Goal: Information Seeking & Learning: Learn about a topic

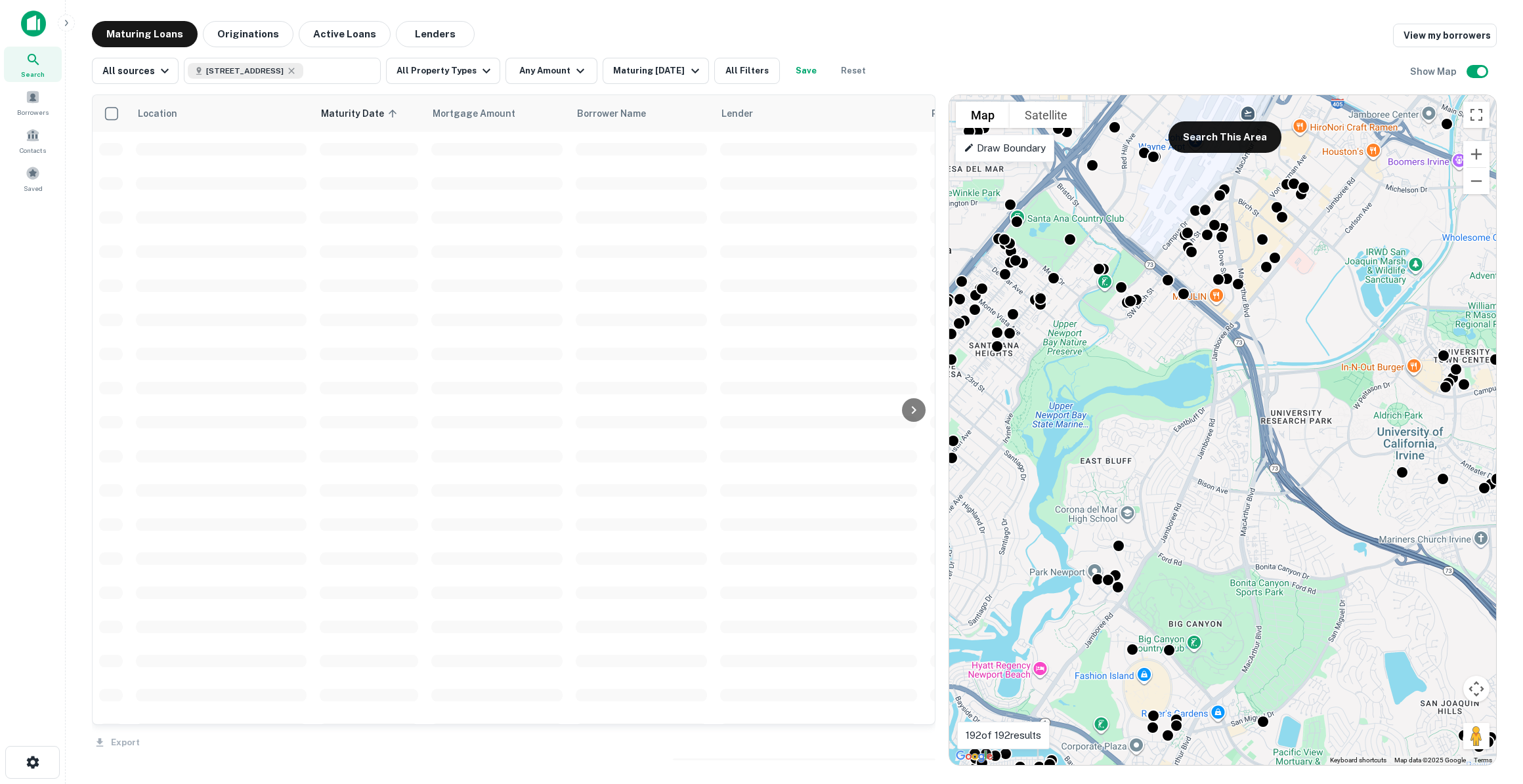
drag, startPoint x: 1189, startPoint y: 490, endPoint x: 1225, endPoint y: 499, distance: 37.1
click at [1225, 499] on div "To activate drag with keyboard, press Alt + Enter. Once in keyboard drag state,…" at bounding box center [1222, 430] width 547 height 670
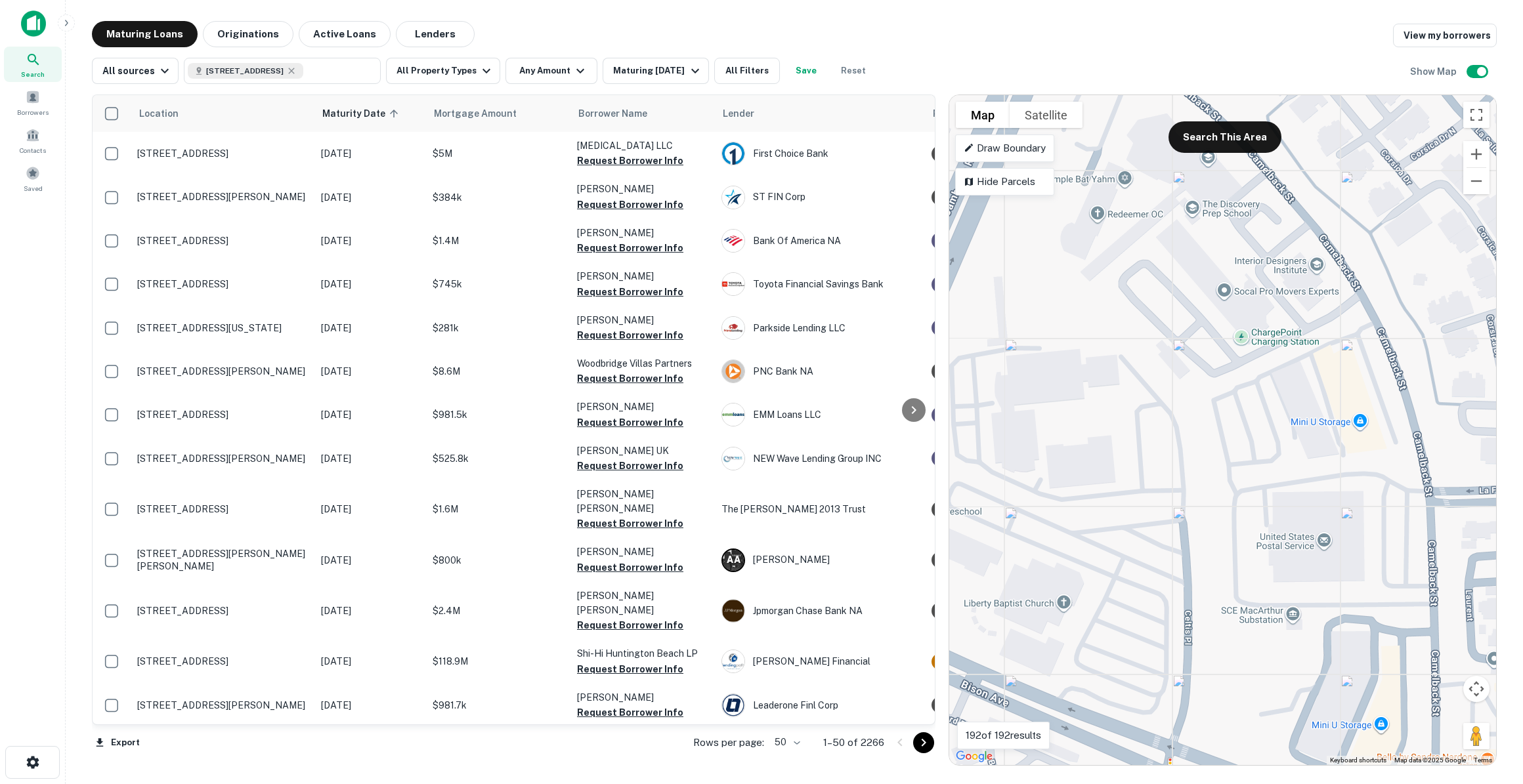
drag, startPoint x: 1128, startPoint y: 236, endPoint x: 1268, endPoint y: 524, distance: 320.2
click at [1268, 524] on div "To activate drag with keyboard, press Alt + Enter. Once in keyboard drag state,…" at bounding box center [1222, 430] width 547 height 670
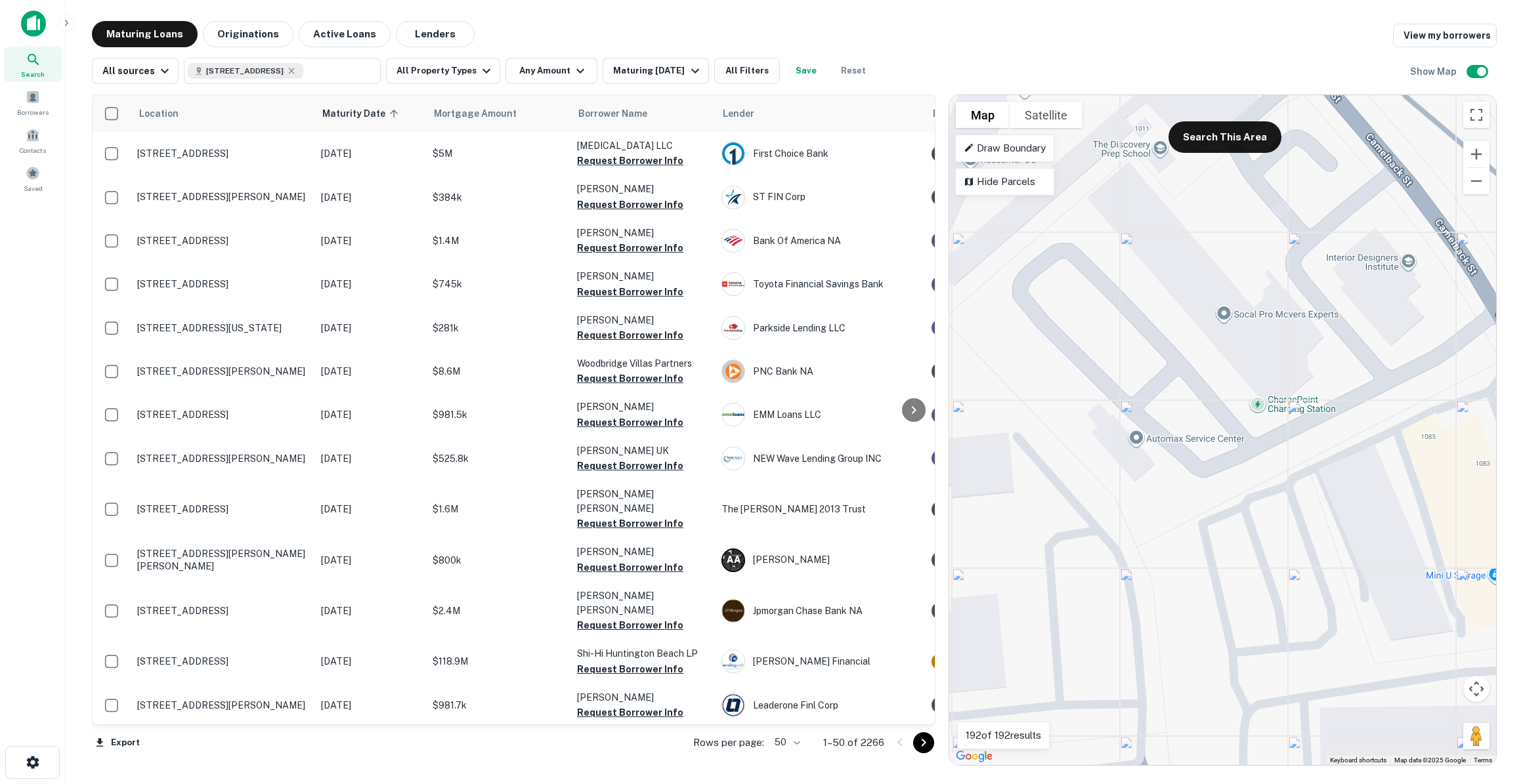
drag, startPoint x: 1175, startPoint y: 250, endPoint x: 1191, endPoint y: 370, distance: 121.1
click at [1191, 370] on div "To activate drag with keyboard, press Alt + Enter. Once in keyboard drag state,…" at bounding box center [1222, 430] width 547 height 670
click at [1195, 262] on div "To activate drag with keyboard, press Alt + Enter. Once in keyboard drag state,…" at bounding box center [1222, 430] width 547 height 670
click at [1238, 138] on button "Search This Area" at bounding box center [1224, 137] width 113 height 31
click at [1168, 265] on div "To activate drag with keyboard, press Alt + Enter. Once in keyboard drag state,…" at bounding box center [1222, 430] width 547 height 670
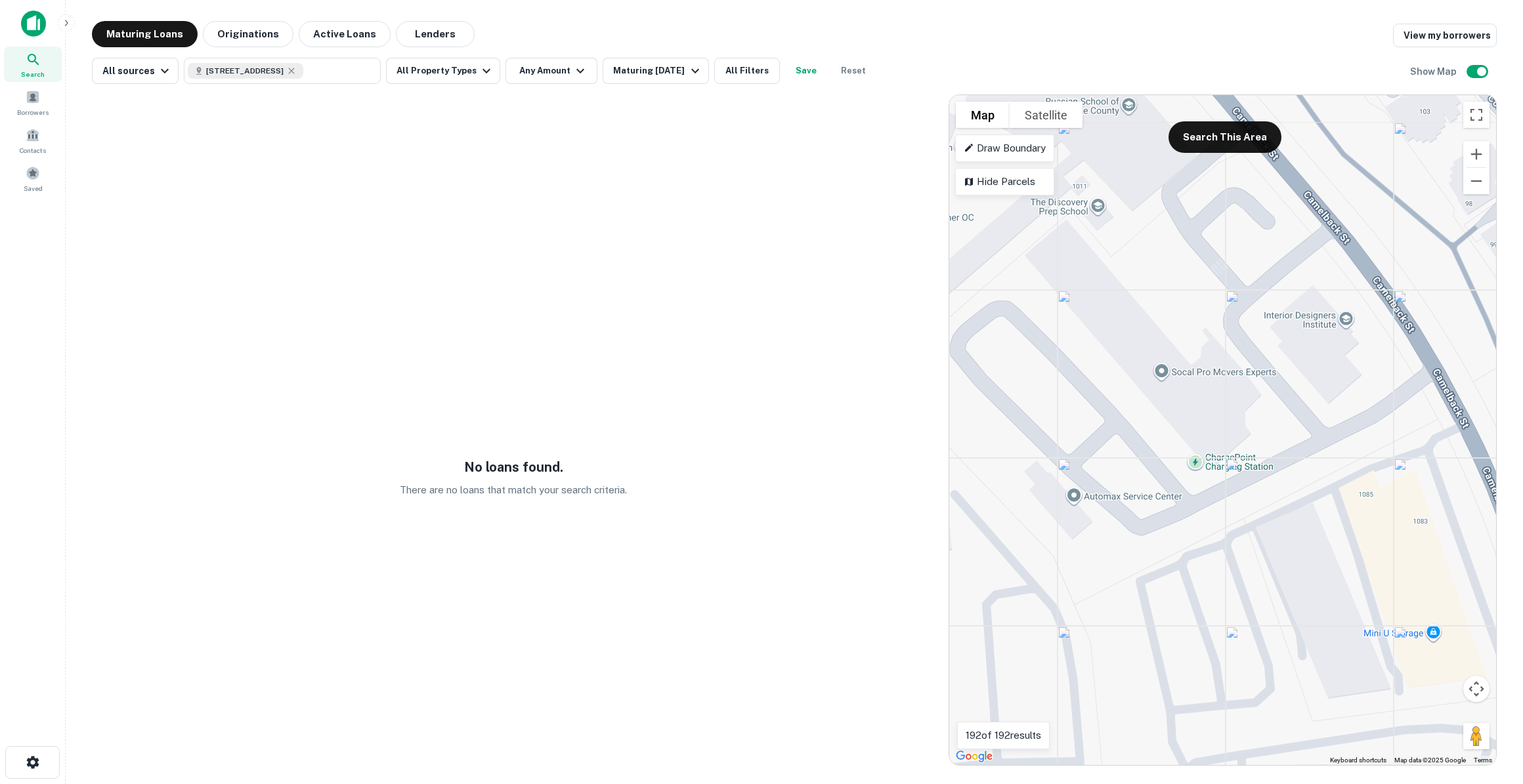
drag, startPoint x: 1214, startPoint y: 269, endPoint x: 1149, endPoint y: 331, distance: 89.8
click at [1149, 331] on div "To activate drag with keyboard, press Alt + Enter. Once in keyboard drag state,…" at bounding box center [1222, 430] width 547 height 670
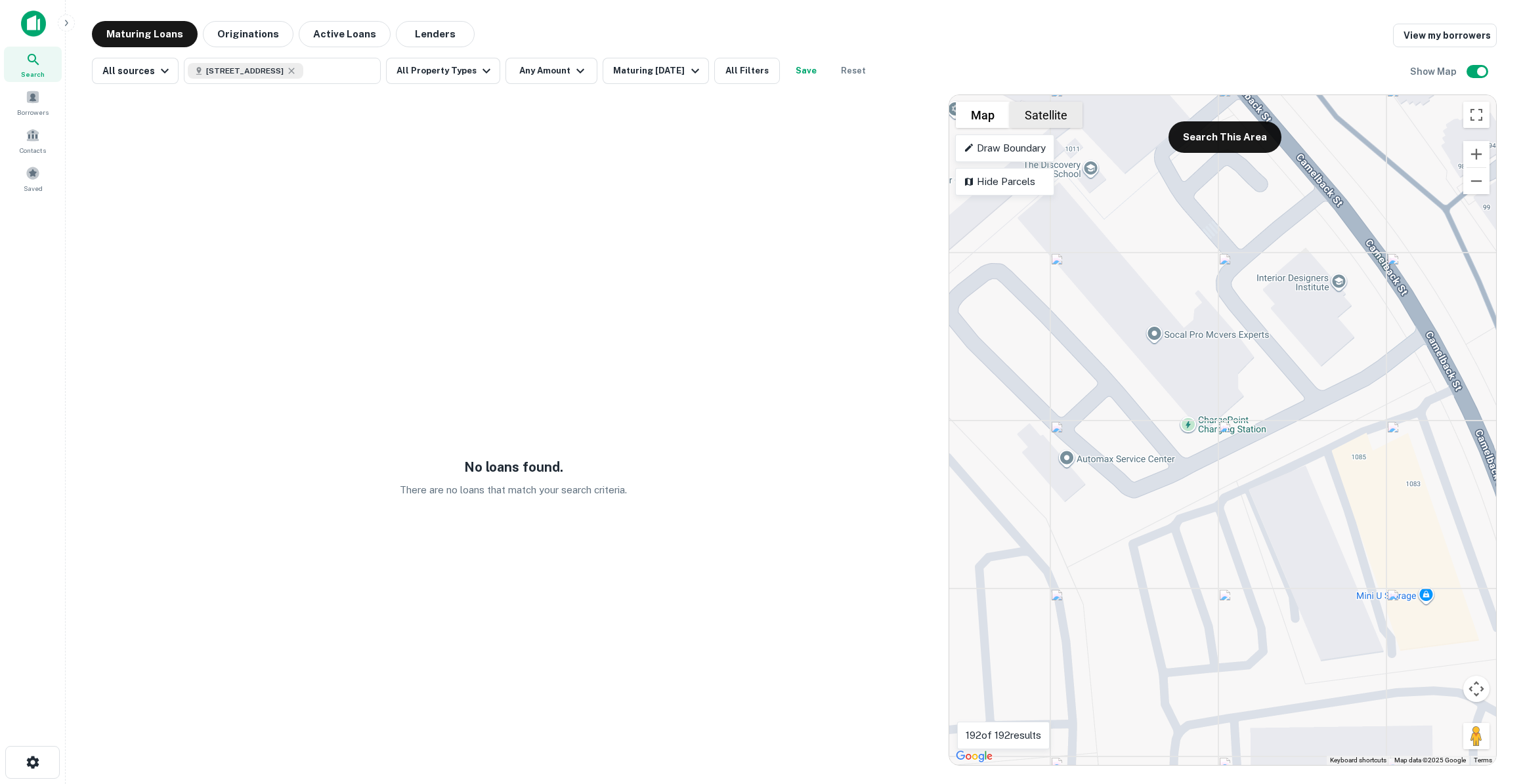
click at [1043, 117] on button "Satellite" at bounding box center [1046, 114] width 73 height 26
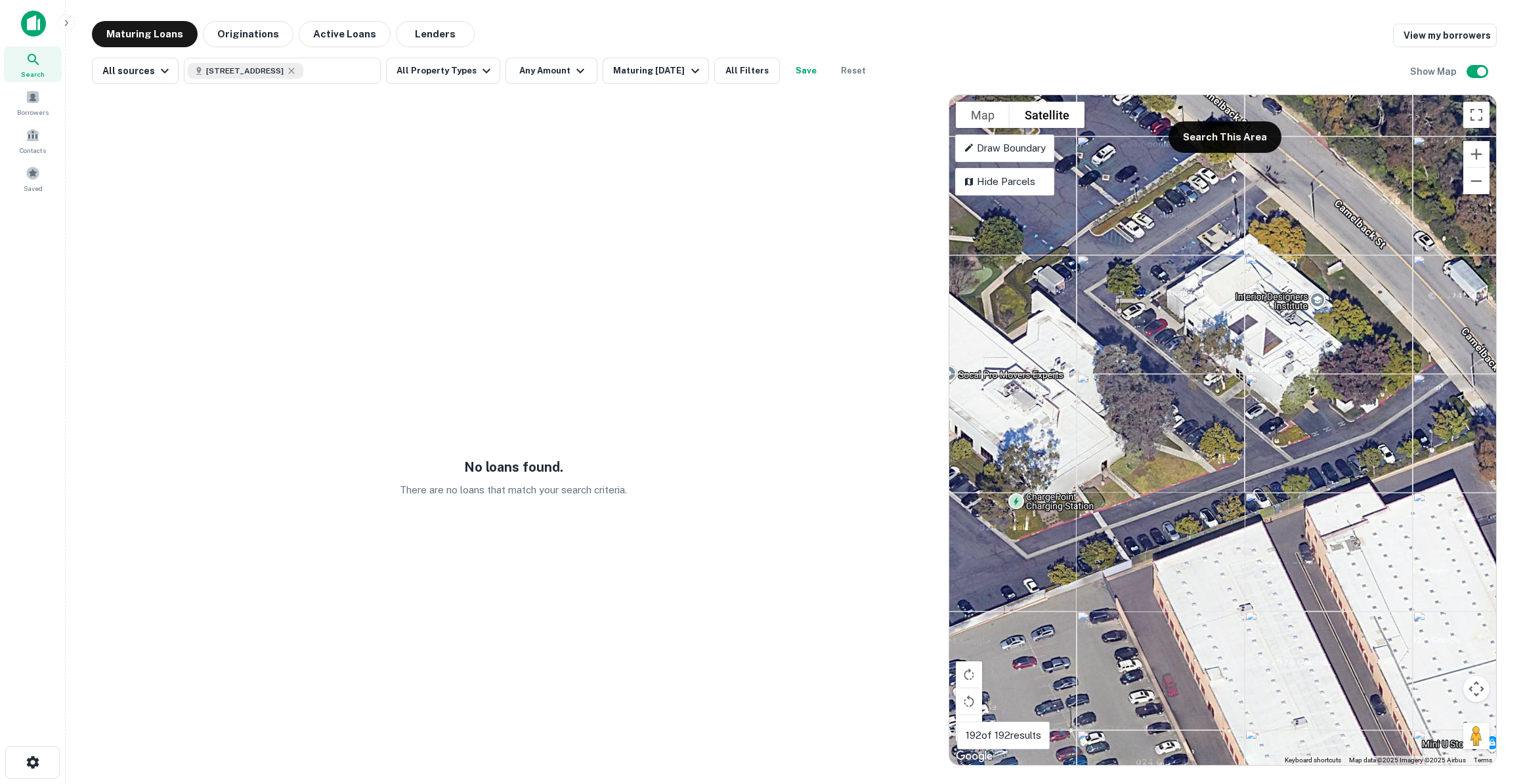
drag, startPoint x: 1289, startPoint y: 433, endPoint x: 1142, endPoint y: 496, distance: 159.9
click at [1142, 496] on div "To activate drag with keyboard, press Alt + Enter. Once in keyboard drag state,…" at bounding box center [1222, 430] width 547 height 670
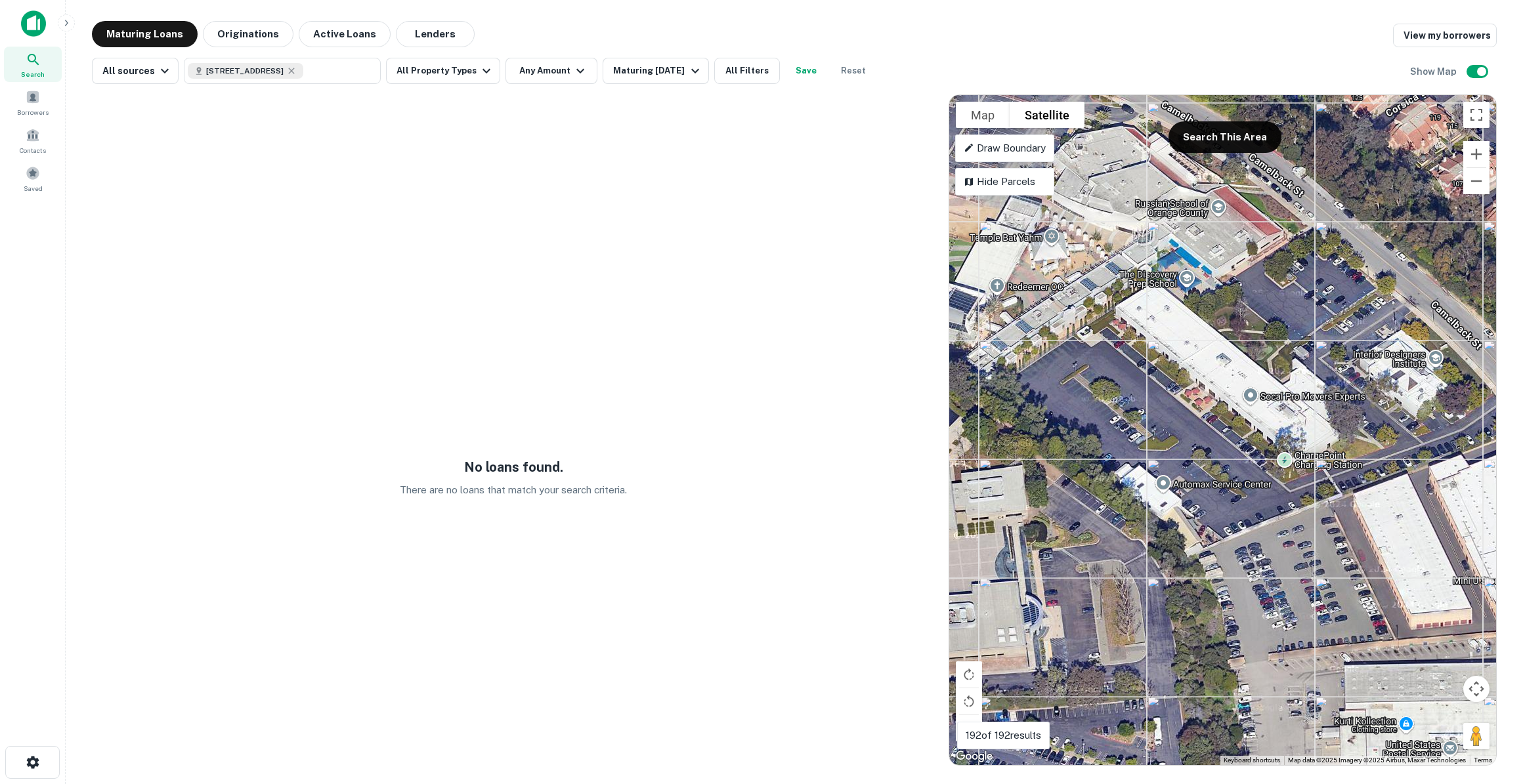
drag, startPoint x: 1108, startPoint y: 482, endPoint x: 1208, endPoint y: 488, distance: 100.2
click at [1208, 488] on div "To activate drag with keyboard, press Alt + Enter. Once in keyboard drag state,…" at bounding box center [1222, 430] width 547 height 670
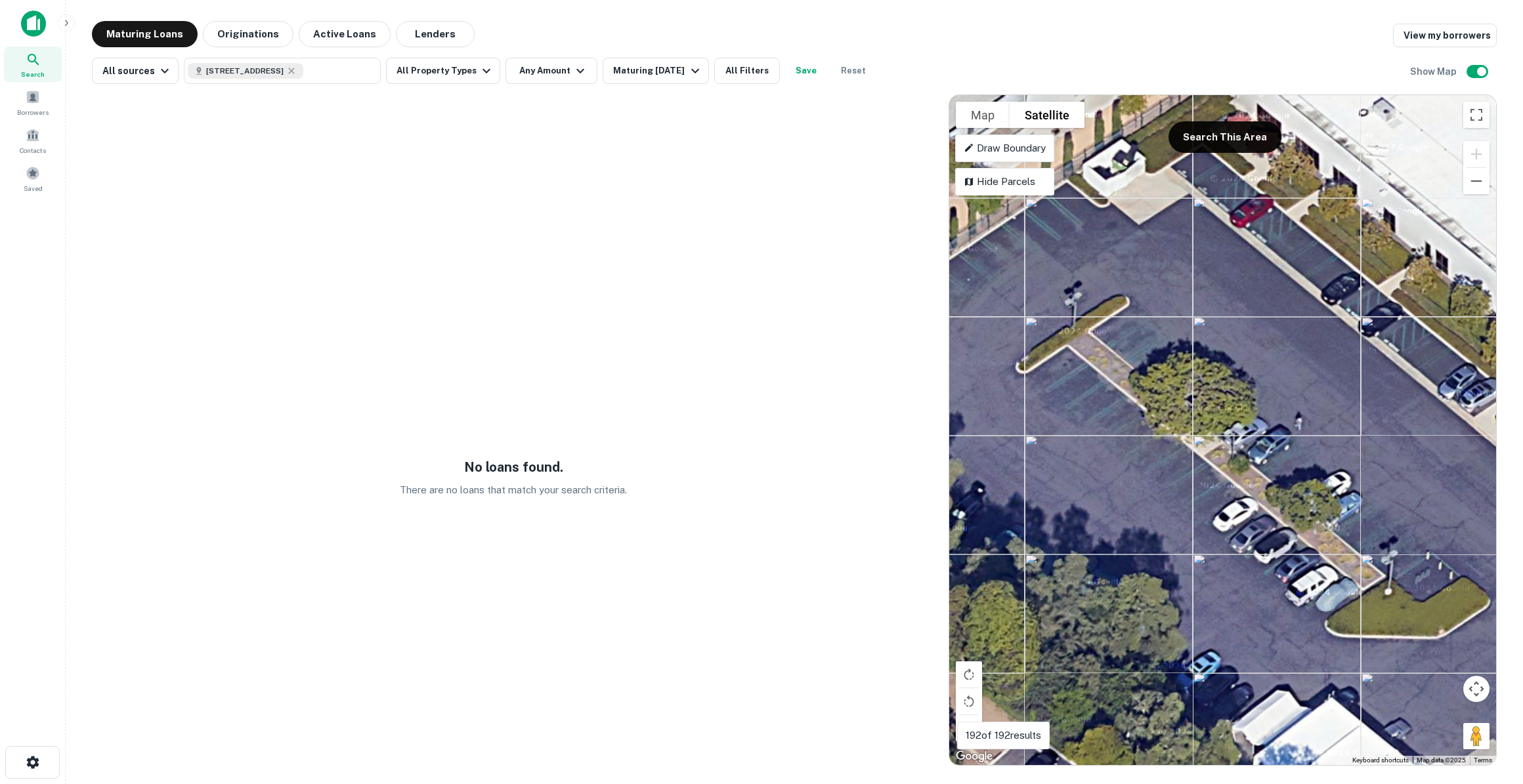
drag, startPoint x: 1148, startPoint y: 463, endPoint x: 972, endPoint y: 346, distance: 211.3
click at [963, 346] on div "To activate drag with keyboard, press Alt + Enter. Once in keyboard drag state,…" at bounding box center [1222, 430] width 547 height 670
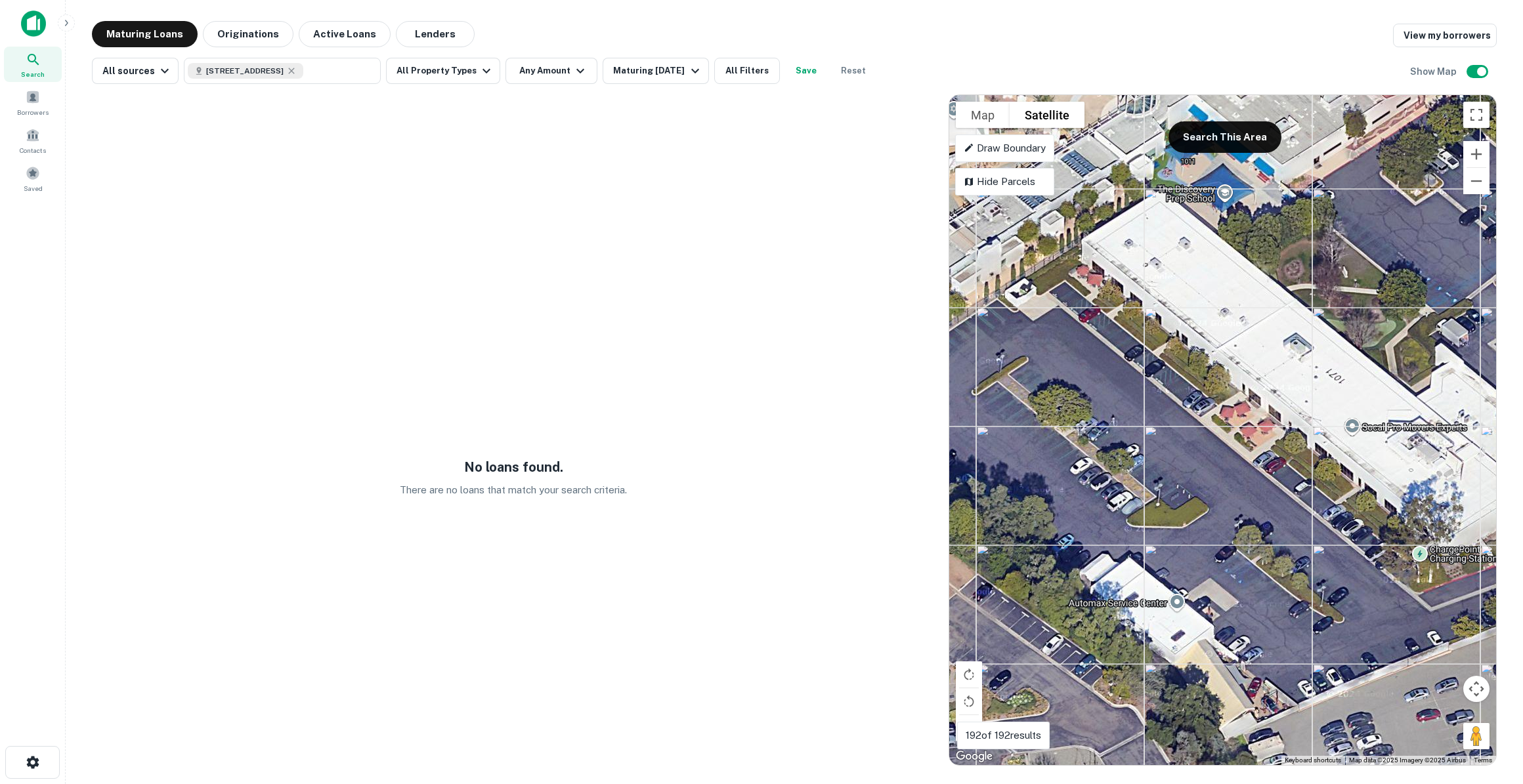
drag, startPoint x: 1366, startPoint y: 438, endPoint x: 1235, endPoint y: 467, distance: 134.2
click at [1235, 467] on div "To activate drag with keyboard, press Alt + Enter. Once in keyboard drag state,…" at bounding box center [1222, 430] width 547 height 670
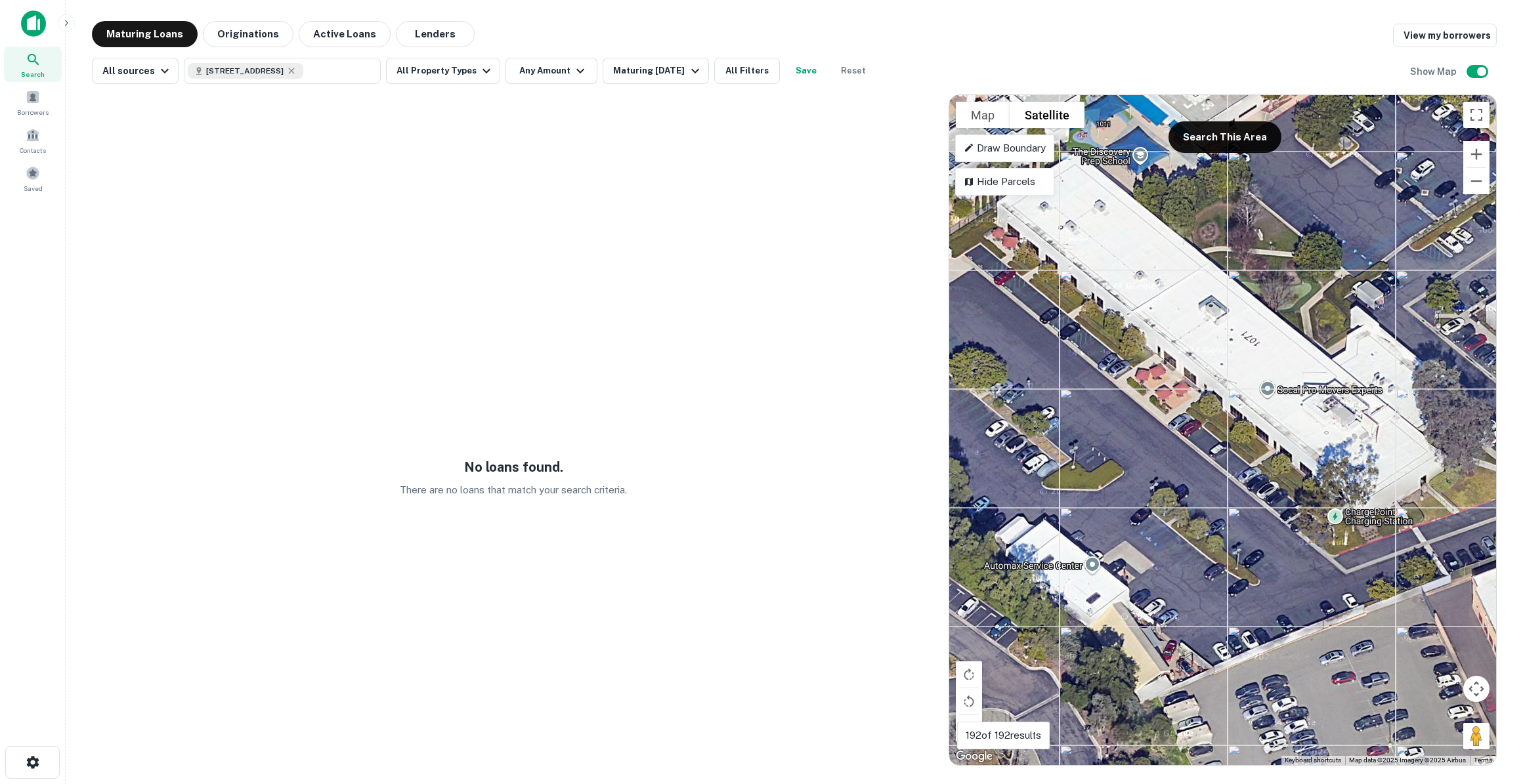
drag, startPoint x: 1253, startPoint y: 498, endPoint x: 1186, endPoint y: 456, distance: 79.1
click at [1186, 456] on div "To activate drag with keyboard, press Alt + Enter. Once in keyboard drag state,…" at bounding box center [1222, 430] width 547 height 670
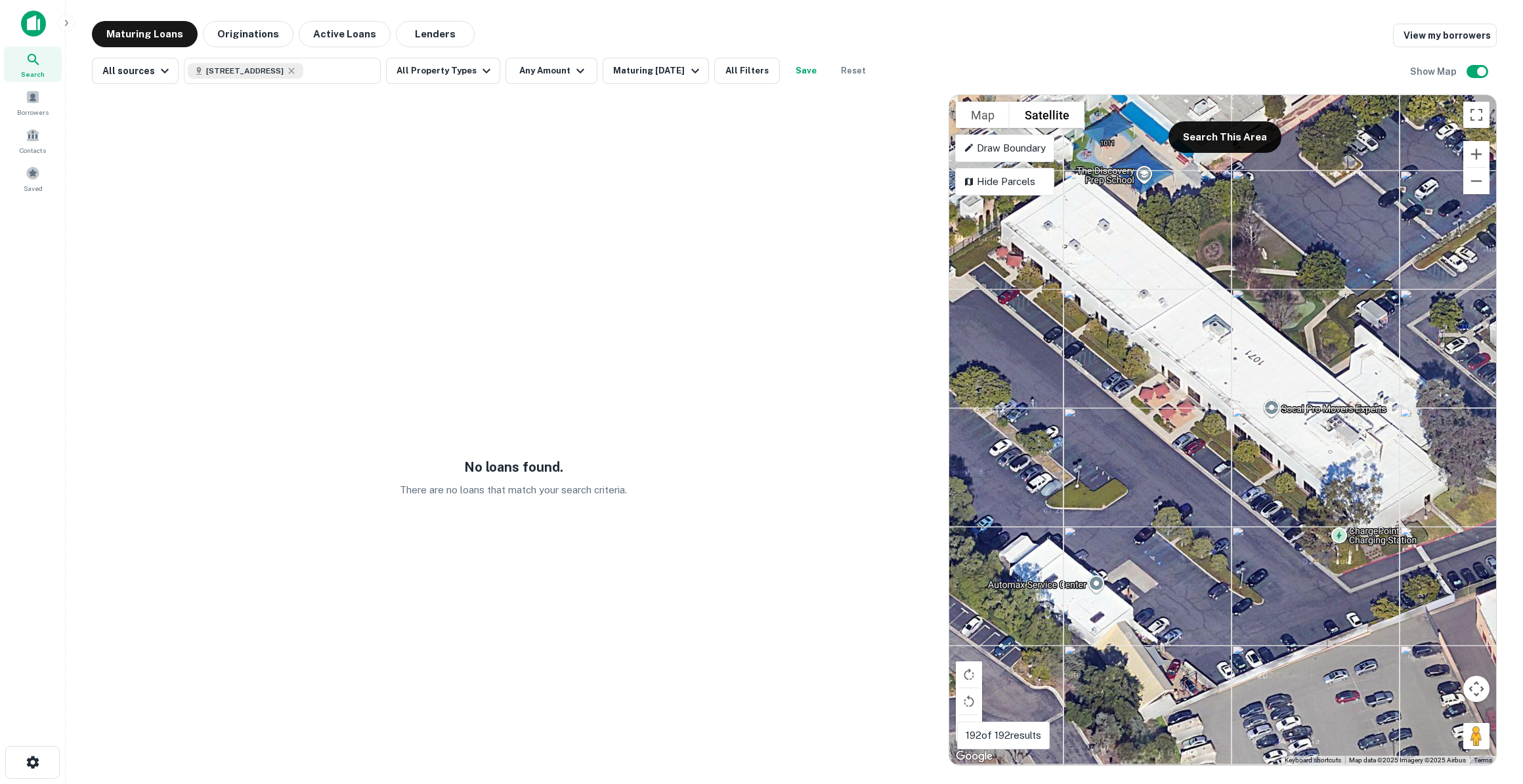
drag, startPoint x: 1134, startPoint y: 506, endPoint x: 1140, endPoint y: 526, distance: 20.9
click at [1140, 526] on div "To activate drag with keyboard, press Alt + Enter. Once in keyboard drag state,…" at bounding box center [1222, 430] width 547 height 670
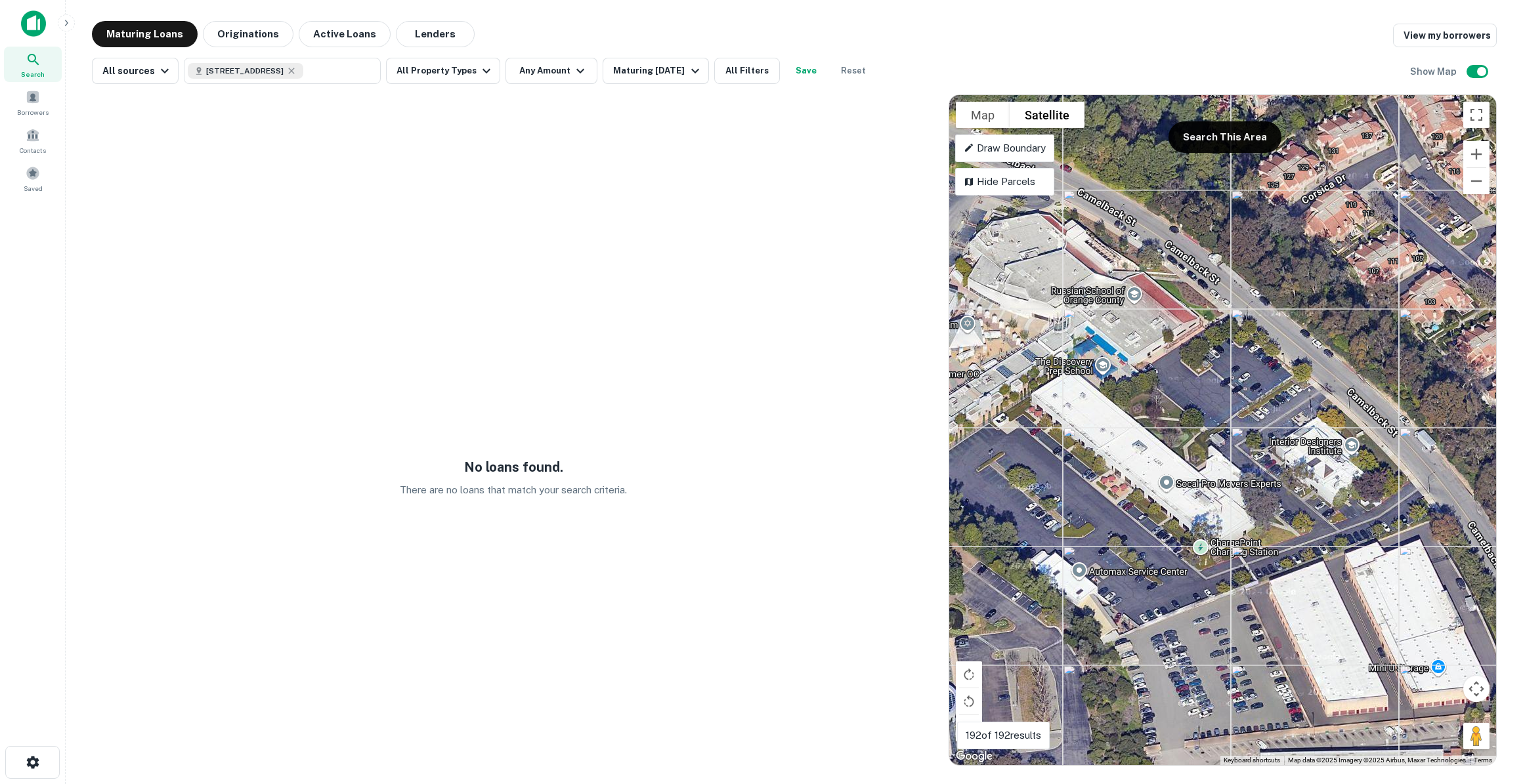
drag, startPoint x: 1144, startPoint y: 520, endPoint x: 1095, endPoint y: 528, distance: 49.6
click at [1095, 528] on div "To activate drag with keyboard, press Alt + Enter. Once in keyboard drag state,…" at bounding box center [1222, 430] width 547 height 670
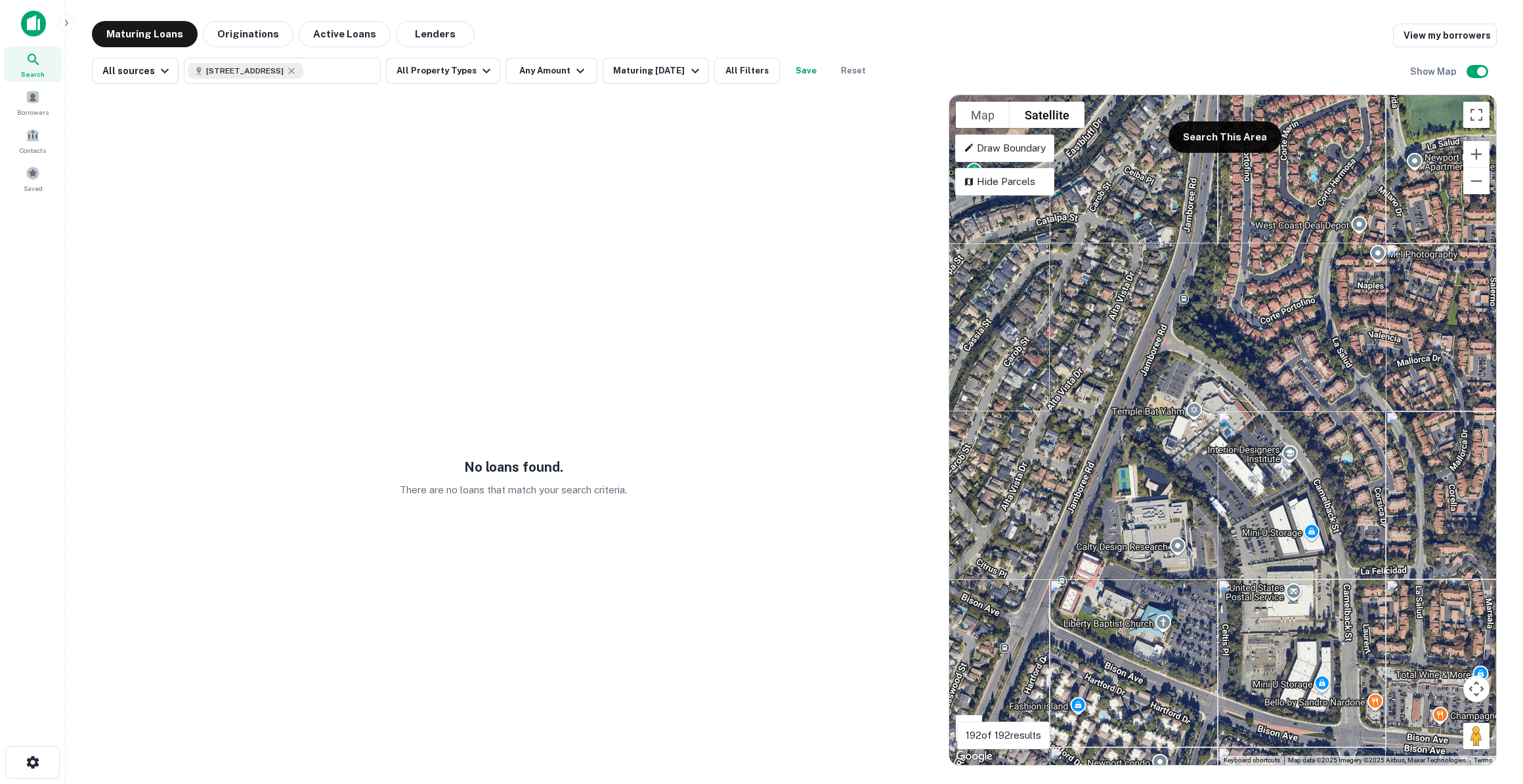
drag, startPoint x: 1363, startPoint y: 505, endPoint x: 1285, endPoint y: 476, distance: 83.2
click at [1285, 476] on div "To activate drag with keyboard, press Alt + Enter. Once in keyboard drag state,…" at bounding box center [1222, 430] width 547 height 670
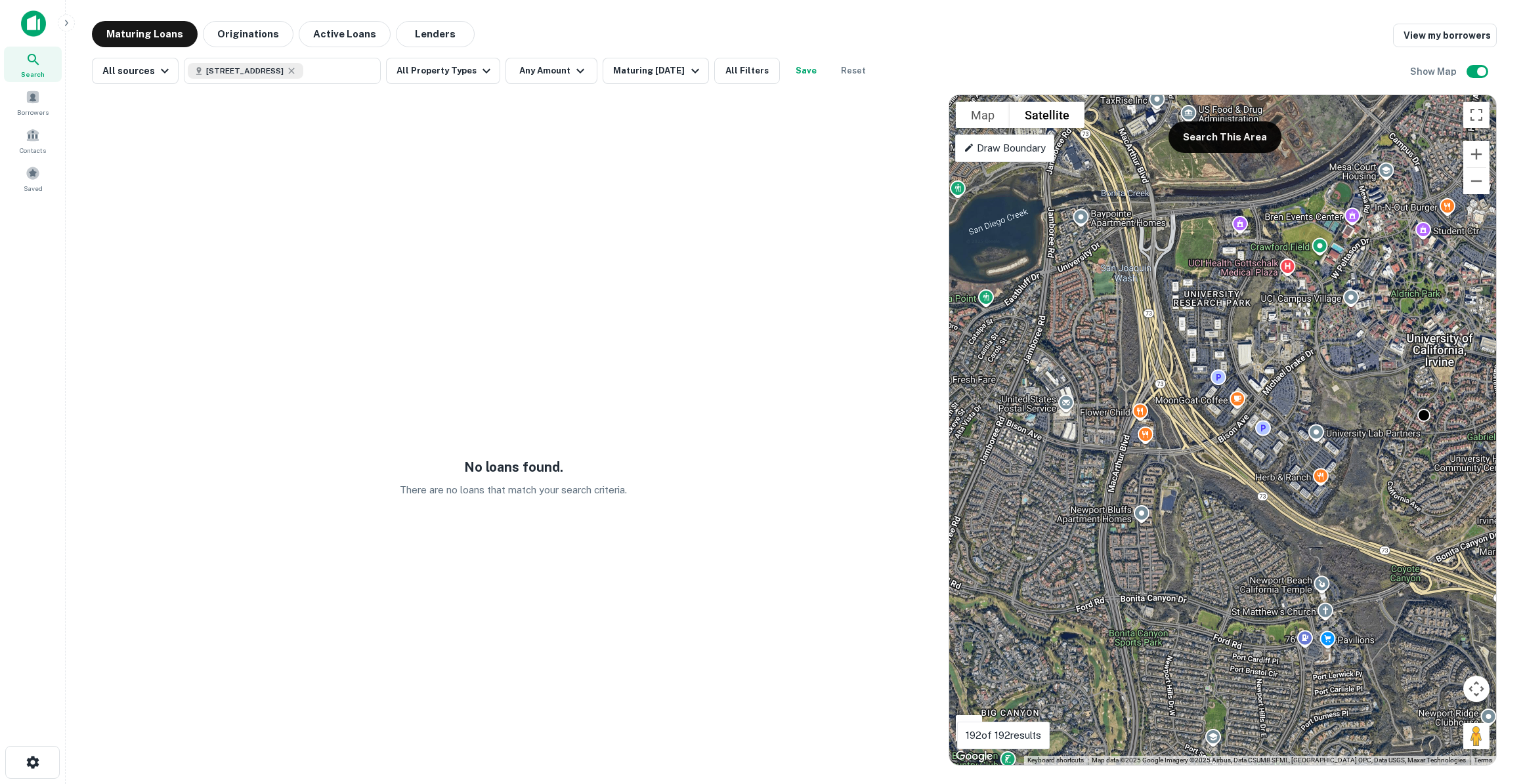
drag, startPoint x: 1176, startPoint y: 418, endPoint x: 978, endPoint y: 370, distance: 203.7
click at [978, 370] on div "To activate drag with keyboard, press Alt + Enter. Once in keyboard drag state,…" at bounding box center [1222, 430] width 547 height 670
